Goal: Find specific page/section: Find specific page/section

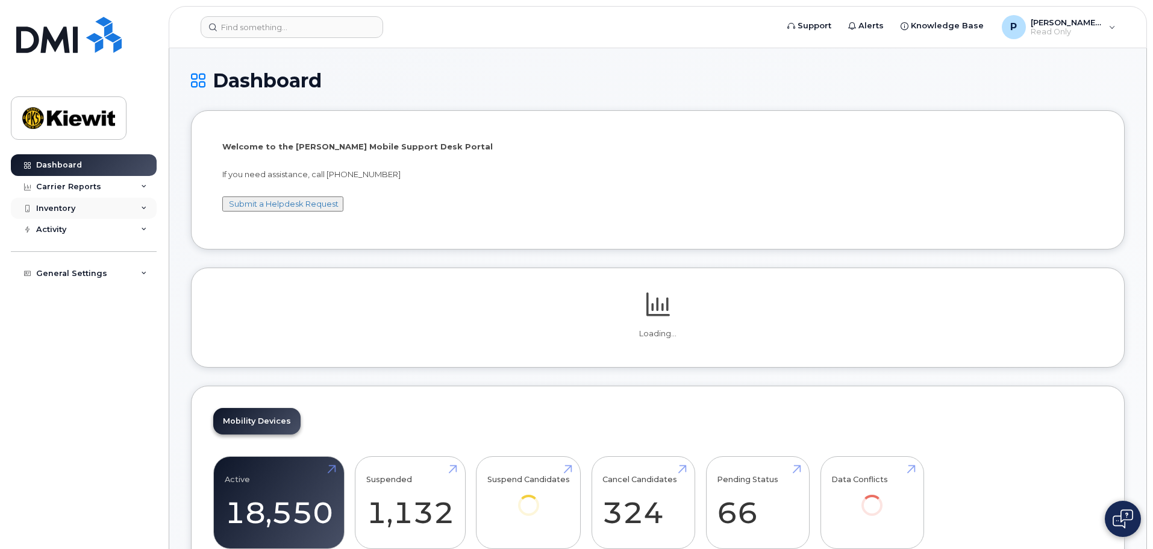
click at [94, 207] on div "Inventory" at bounding box center [84, 209] width 146 height 22
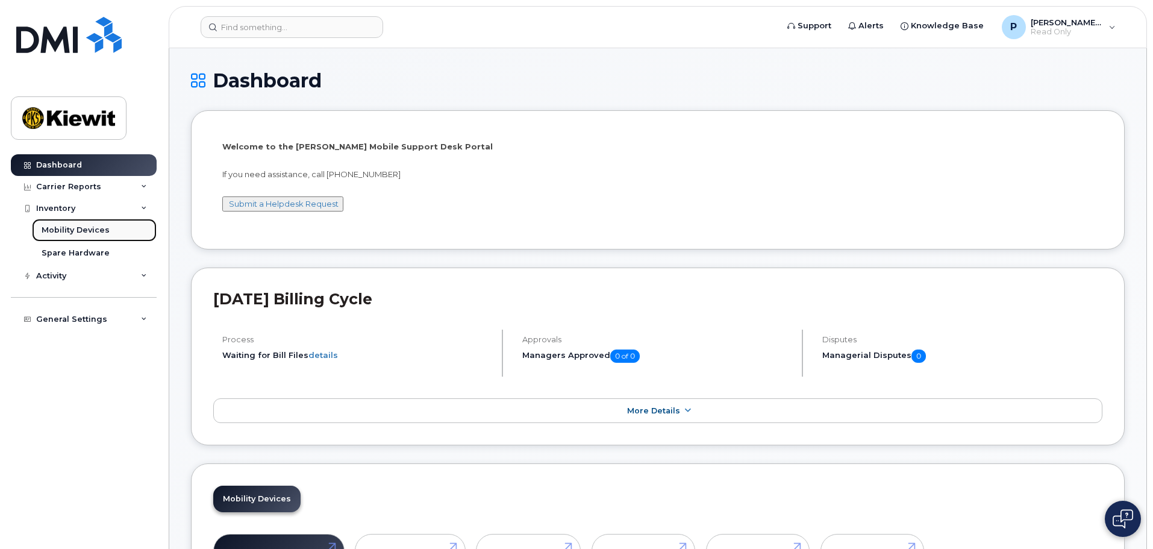
click at [100, 227] on div "Mobility Devices" at bounding box center [76, 230] width 68 height 11
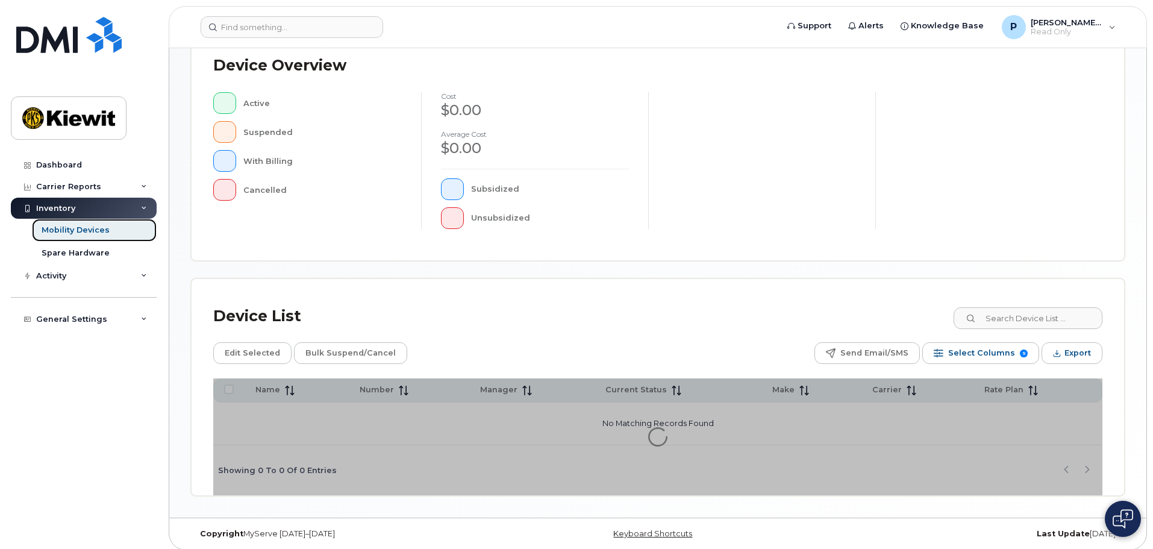
scroll to position [279, 0]
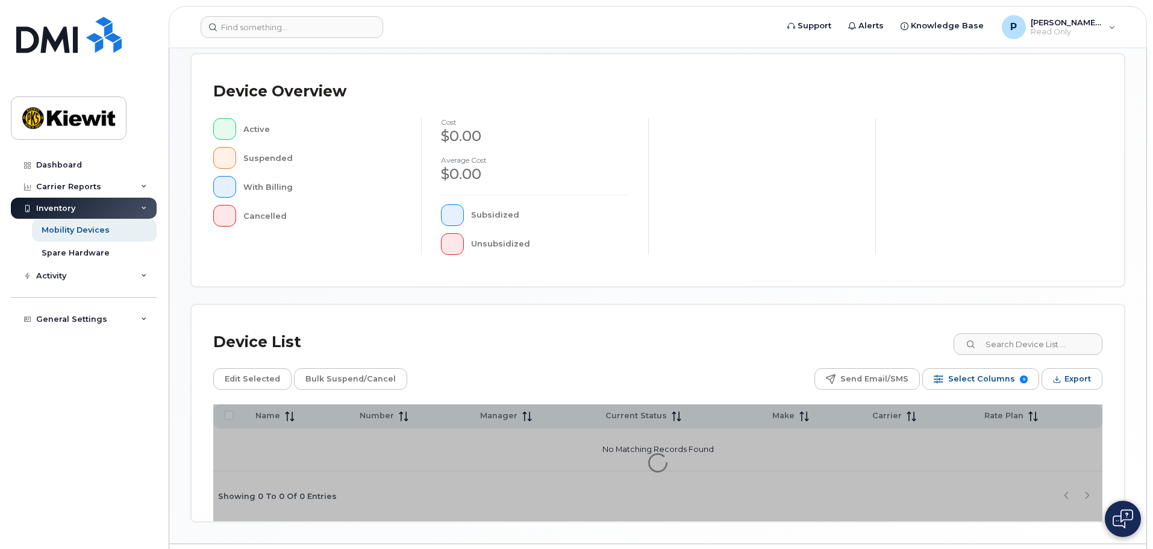
scroll to position [279, 0]
